Goal: Complete application form

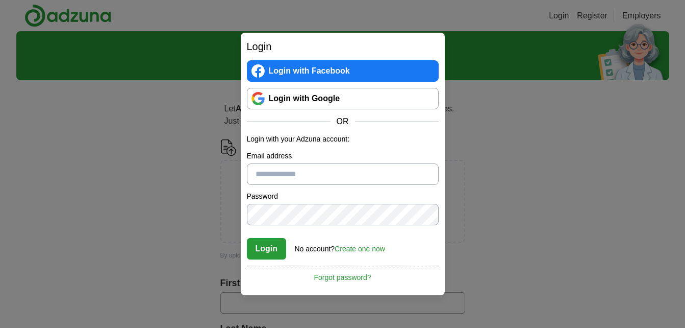
click at [352, 74] on link "Login with Facebook" at bounding box center [343, 70] width 192 height 21
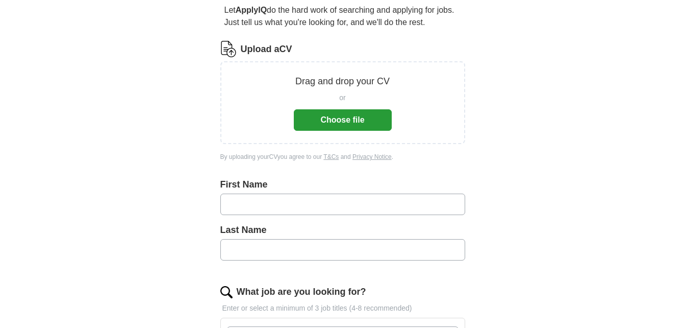
scroll to position [143, 0]
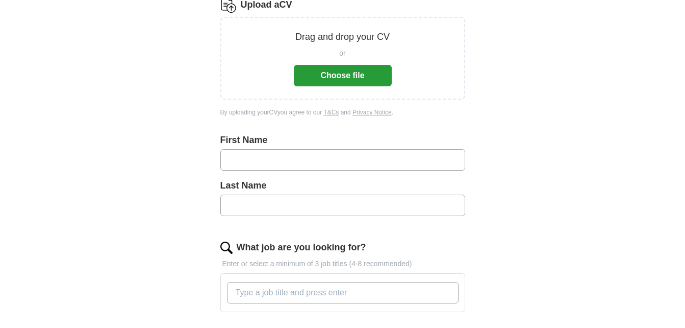
click at [364, 81] on button "Choose file" at bounding box center [343, 75] width 98 height 21
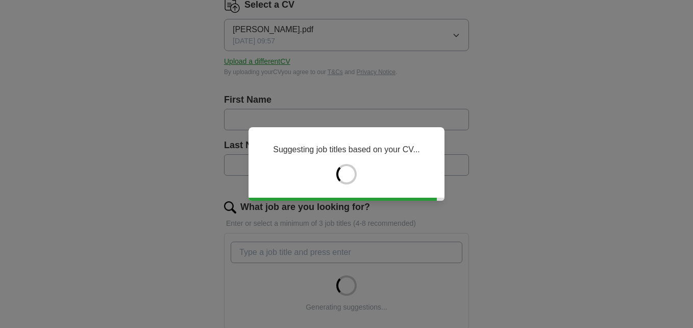
type input "****"
type input "*********"
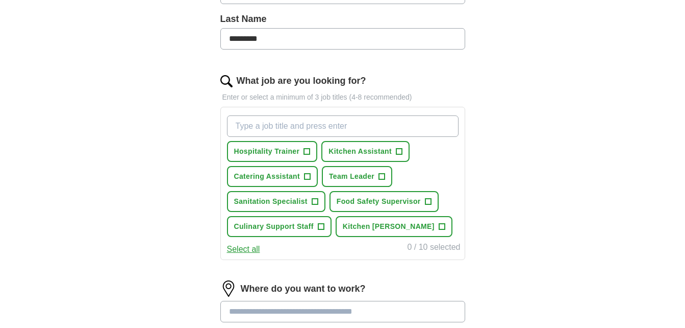
scroll to position [272, 0]
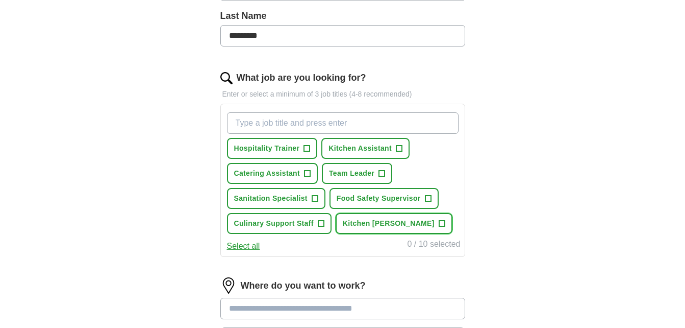
click at [376, 227] on span "Kitchen [PERSON_NAME]" at bounding box center [389, 223] width 92 height 11
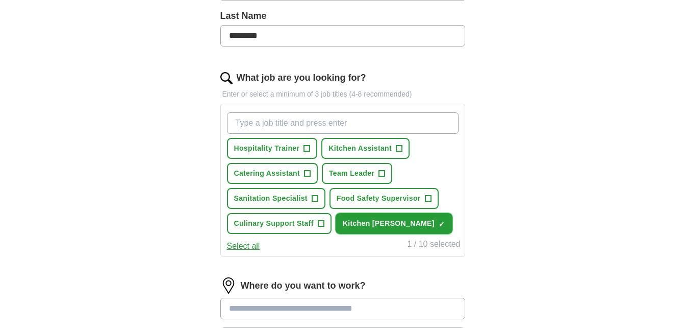
click at [376, 227] on span "Kitchen [PERSON_NAME]" at bounding box center [389, 223] width 92 height 11
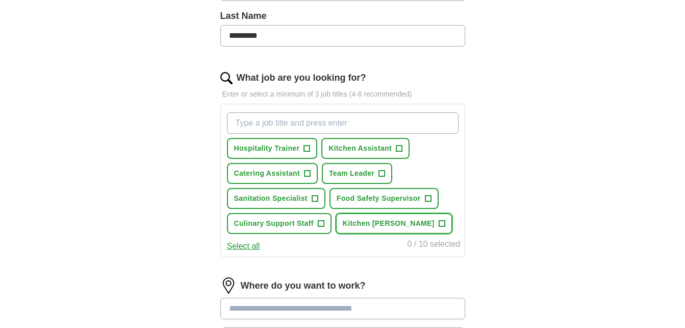
scroll to position [379, 0]
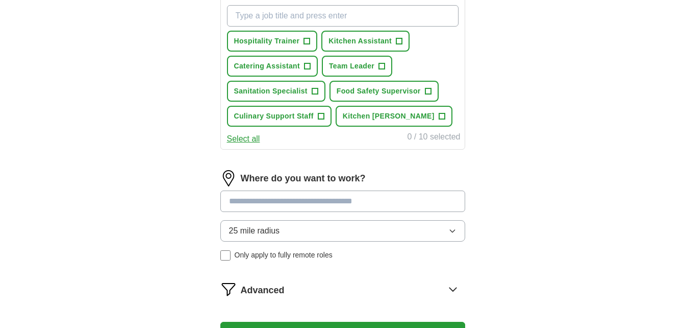
click at [386, 196] on input at bounding box center [342, 200] width 245 height 21
type input "***"
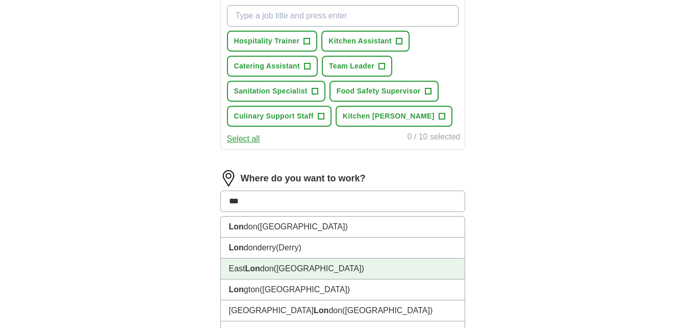
click at [305, 275] on li "East Lon don ([GEOGRAPHIC_DATA])" at bounding box center [343, 268] width 244 height 21
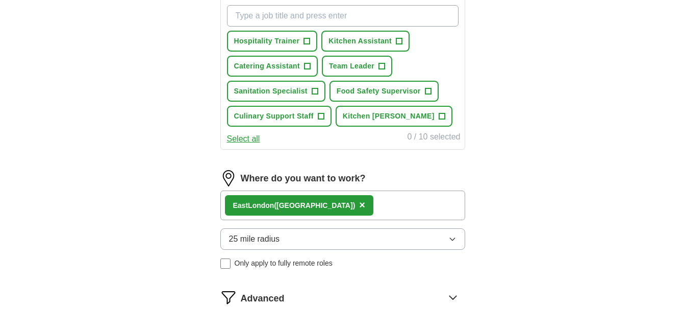
click at [453, 238] on icon "button" at bounding box center [453, 239] width 8 height 8
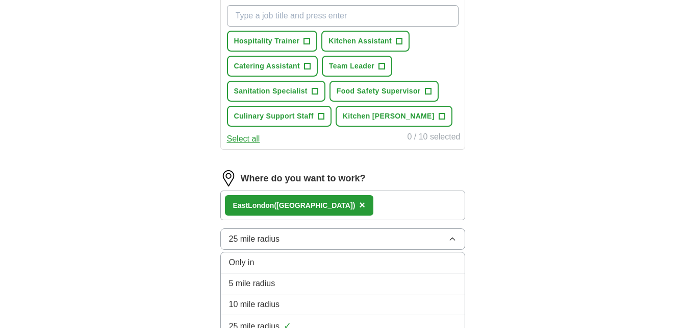
click at [325, 279] on div "5 mile radius" at bounding box center [343, 283] width 228 height 12
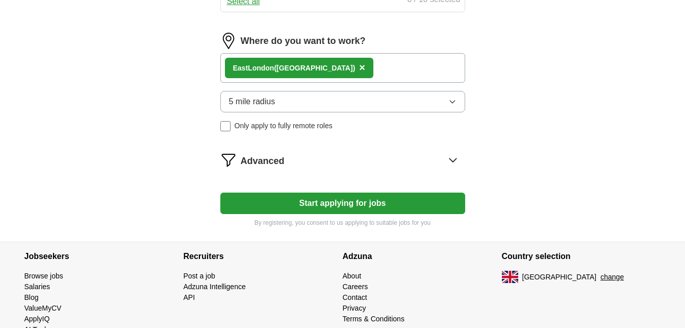
scroll to position [518, 0]
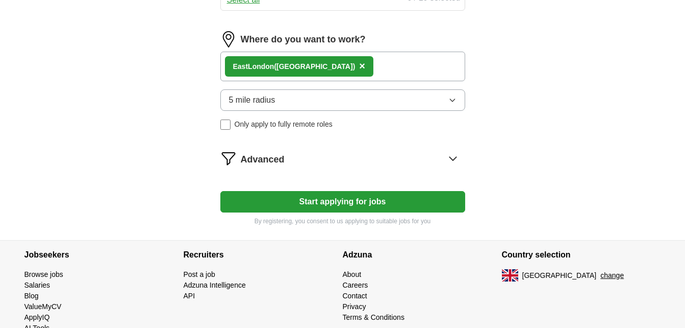
click at [396, 209] on button "Start applying for jobs" at bounding box center [342, 201] width 245 height 21
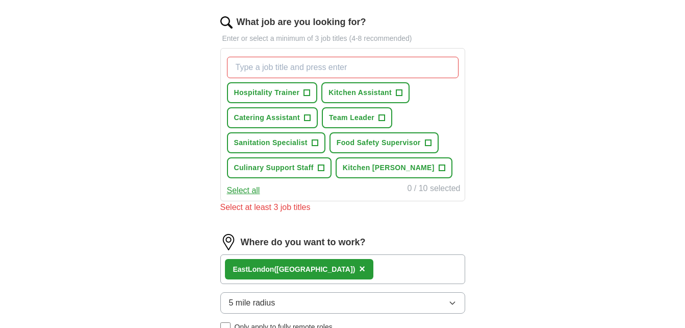
scroll to position [326, 0]
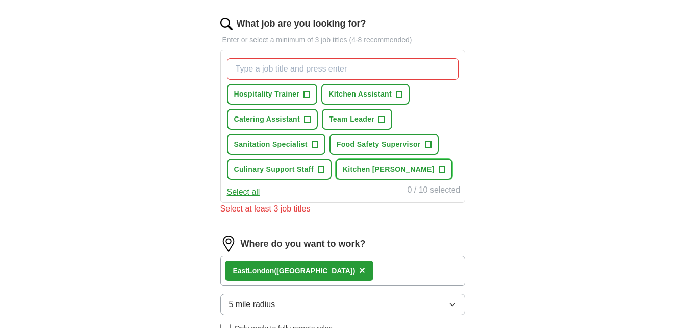
click at [385, 169] on span "Kitchen [PERSON_NAME]" at bounding box center [389, 169] width 92 height 11
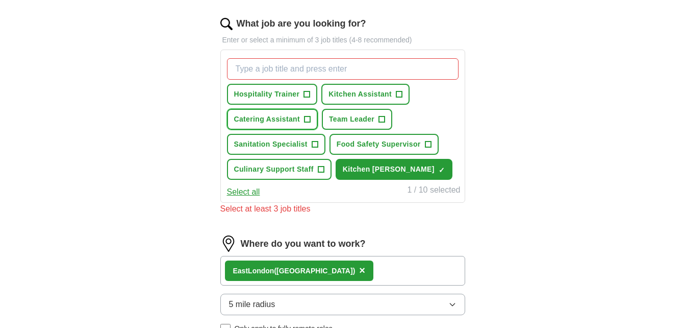
click at [278, 115] on span "Catering Assistant" at bounding box center [267, 119] width 66 height 11
click at [371, 93] on span "Kitchen Assistant" at bounding box center [360, 94] width 63 height 11
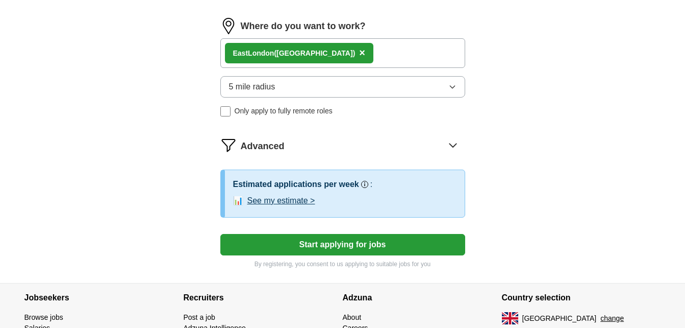
scroll to position [542, 0]
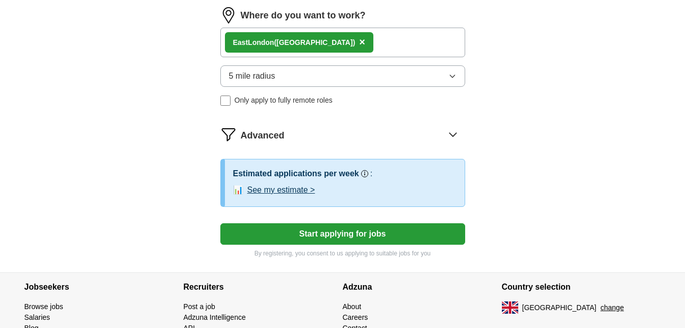
click at [392, 234] on button "Start applying for jobs" at bounding box center [342, 233] width 245 height 21
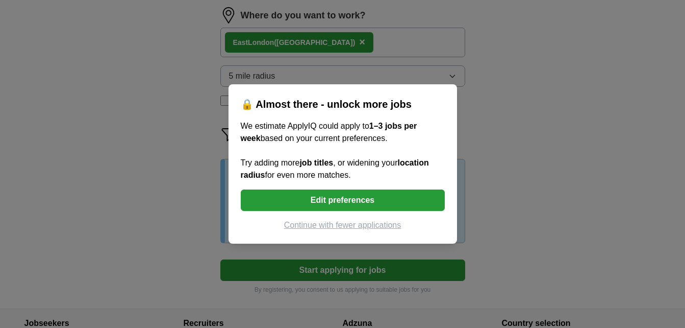
click at [386, 266] on div "🔒 Almost there - unlock more jobs We estimate ApplyIQ could apply to 1–3 jobs p…" at bounding box center [342, 164] width 685 height 328
click at [534, 166] on div "🔒 Almost there - unlock more jobs We estimate ApplyIQ could apply to 1–3 jobs p…" at bounding box center [342, 164] width 685 height 328
click at [382, 222] on button "Continue with fewer applications" at bounding box center [343, 225] width 204 height 12
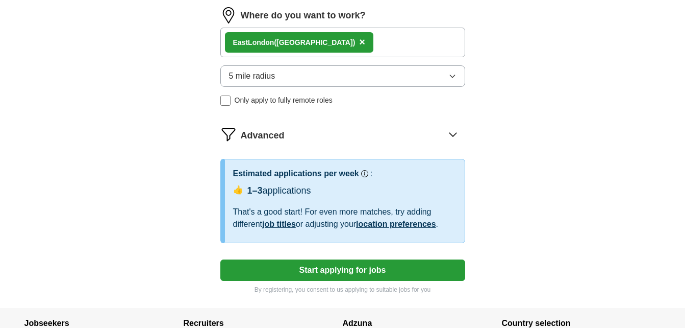
select select "**"
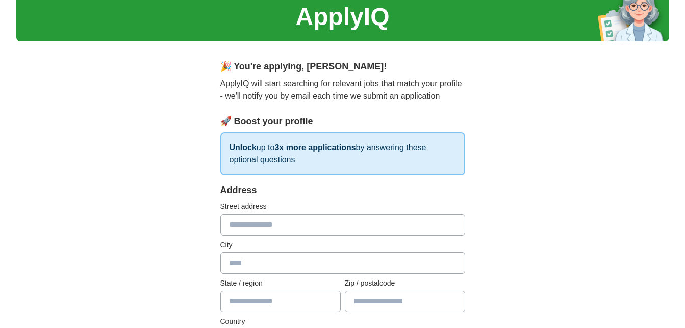
scroll to position [41, 0]
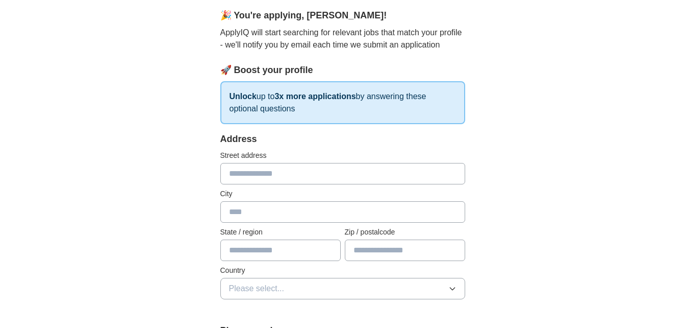
scroll to position [82, 0]
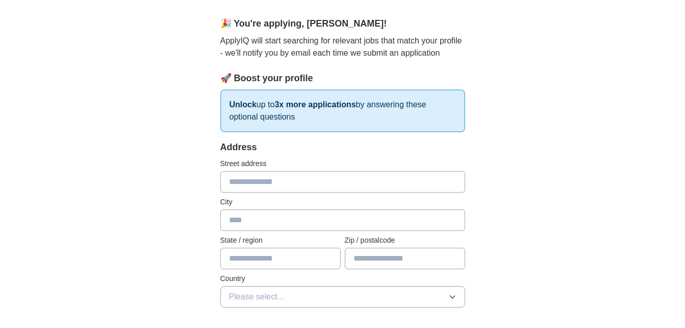
click at [283, 180] on input "text" at bounding box center [342, 181] width 245 height 21
type input "**********"
type input "*******"
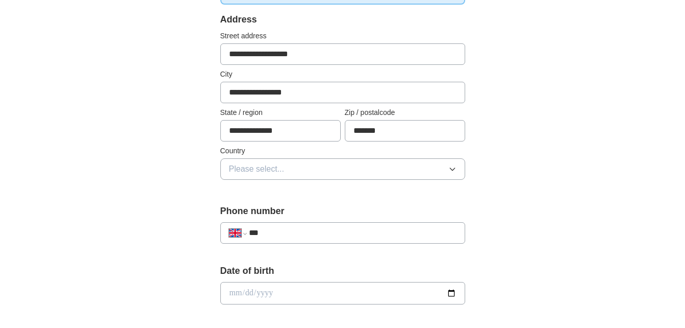
scroll to position [245, 0]
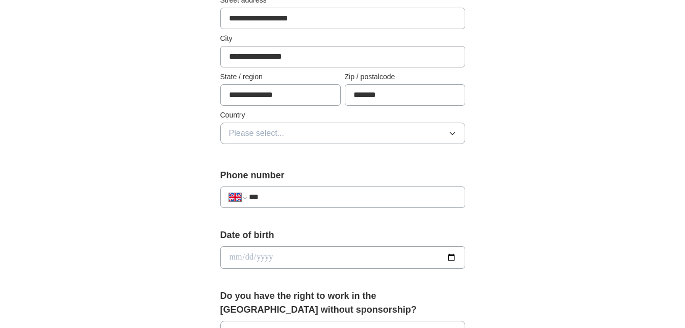
click at [452, 133] on icon "button" at bounding box center [453, 133] width 8 height 8
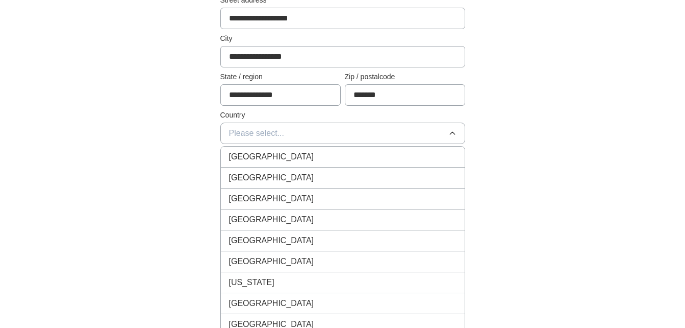
click at [368, 158] on div "[GEOGRAPHIC_DATA]" at bounding box center [343, 157] width 228 height 12
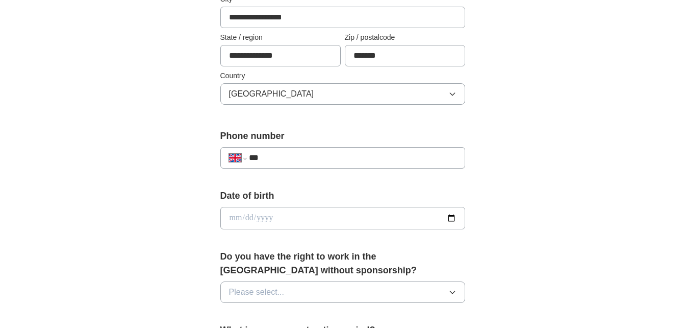
scroll to position [286, 0]
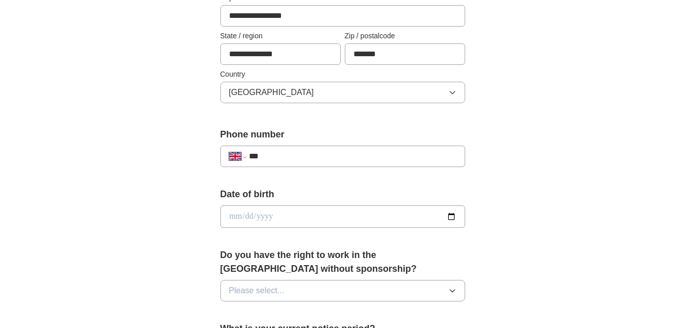
click at [310, 155] on input "***" at bounding box center [352, 156] width 207 height 12
type input "**********"
click at [358, 210] on input "date" at bounding box center [342, 216] width 245 height 22
type input "**********"
click at [374, 290] on button "Please select..." at bounding box center [342, 290] width 245 height 21
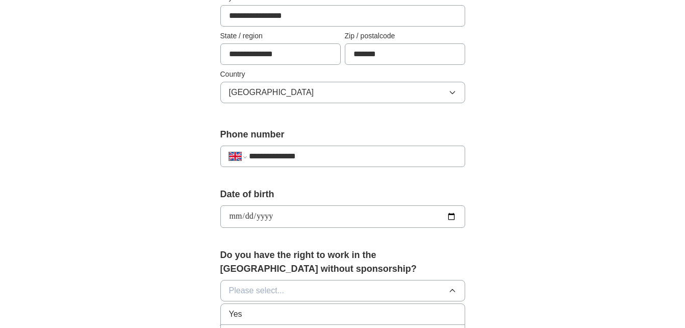
click at [338, 313] on div "Yes" at bounding box center [343, 314] width 228 height 12
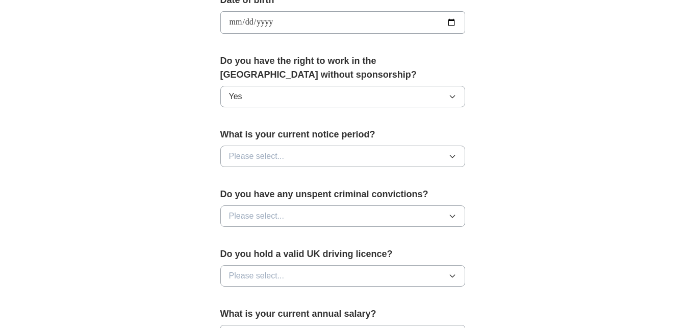
scroll to position [485, 0]
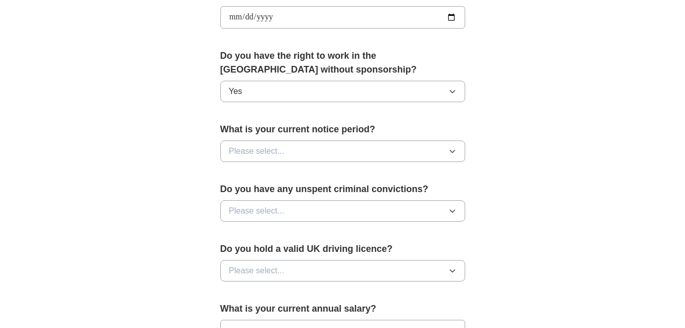
click at [415, 150] on button "Please select..." at bounding box center [342, 150] width 245 height 21
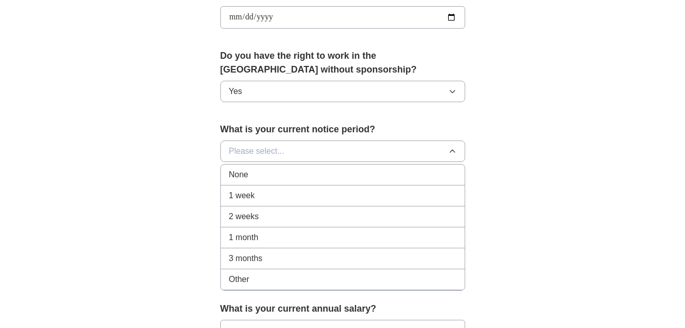
click at [344, 177] on div "None" at bounding box center [343, 174] width 228 height 12
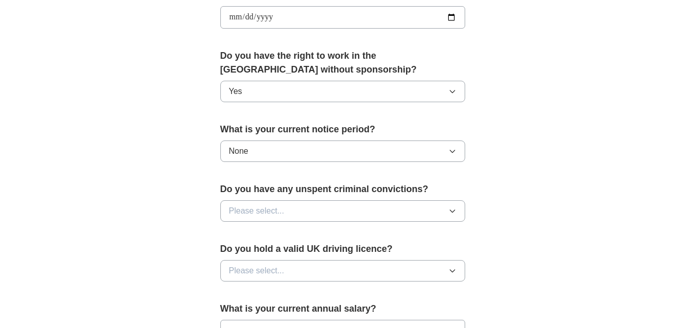
click at [438, 210] on button "Please select..." at bounding box center [342, 210] width 245 height 21
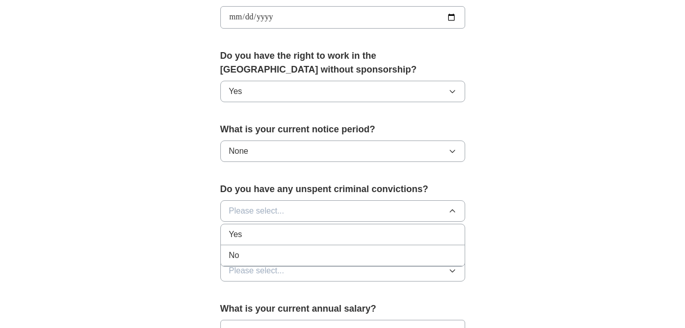
click at [374, 252] on div "No" at bounding box center [343, 255] width 228 height 12
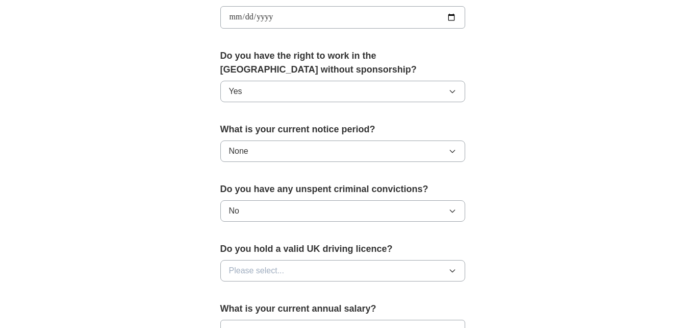
click at [400, 276] on button "Please select..." at bounding box center [342, 270] width 245 height 21
click at [394, 314] on div "No" at bounding box center [343, 315] width 228 height 12
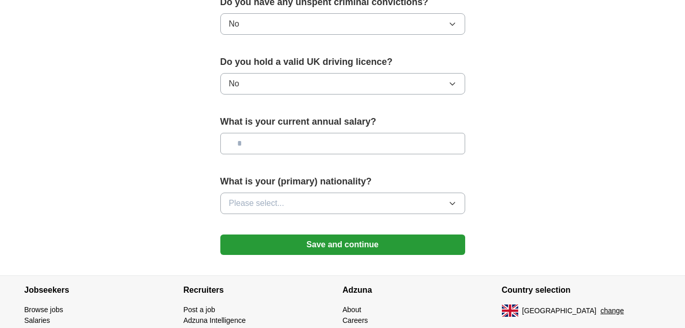
scroll to position [714, 0]
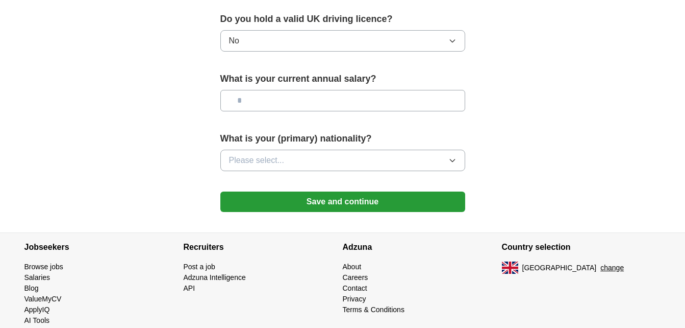
drag, startPoint x: 355, startPoint y: 102, endPoint x: 581, endPoint y: 80, distance: 227.2
click at [358, 165] on button "Please select..." at bounding box center [342, 160] width 245 height 21
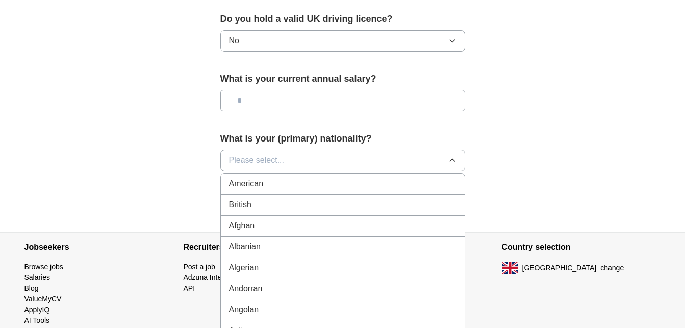
click at [335, 201] on div "British" at bounding box center [343, 204] width 228 height 12
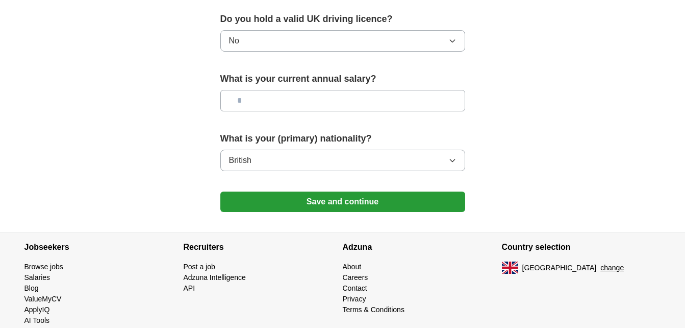
click at [379, 210] on button "Save and continue" at bounding box center [342, 201] width 245 height 20
